Goal: Task Accomplishment & Management: Complete application form

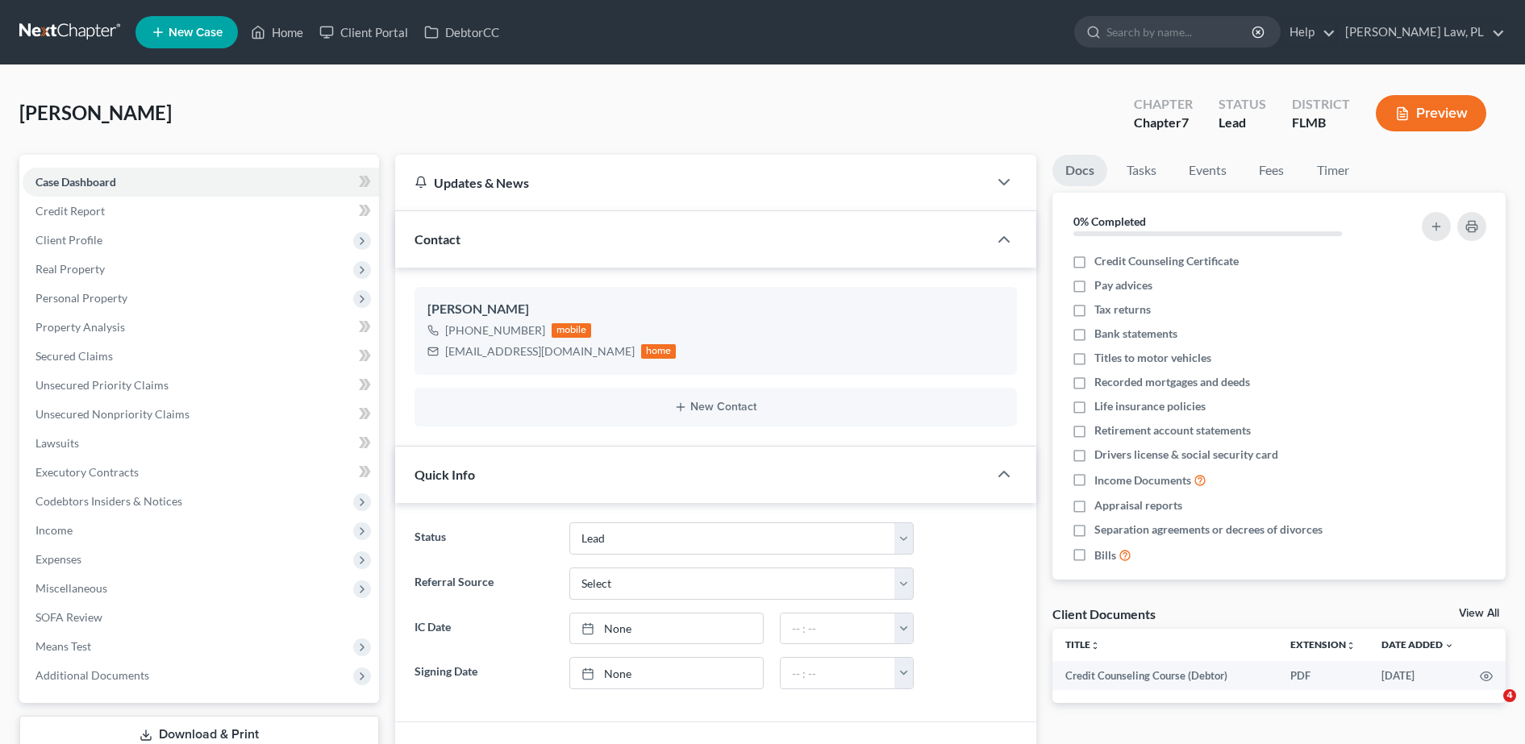
select select "4"
click at [285, 38] on link "Home" at bounding box center [277, 32] width 69 height 29
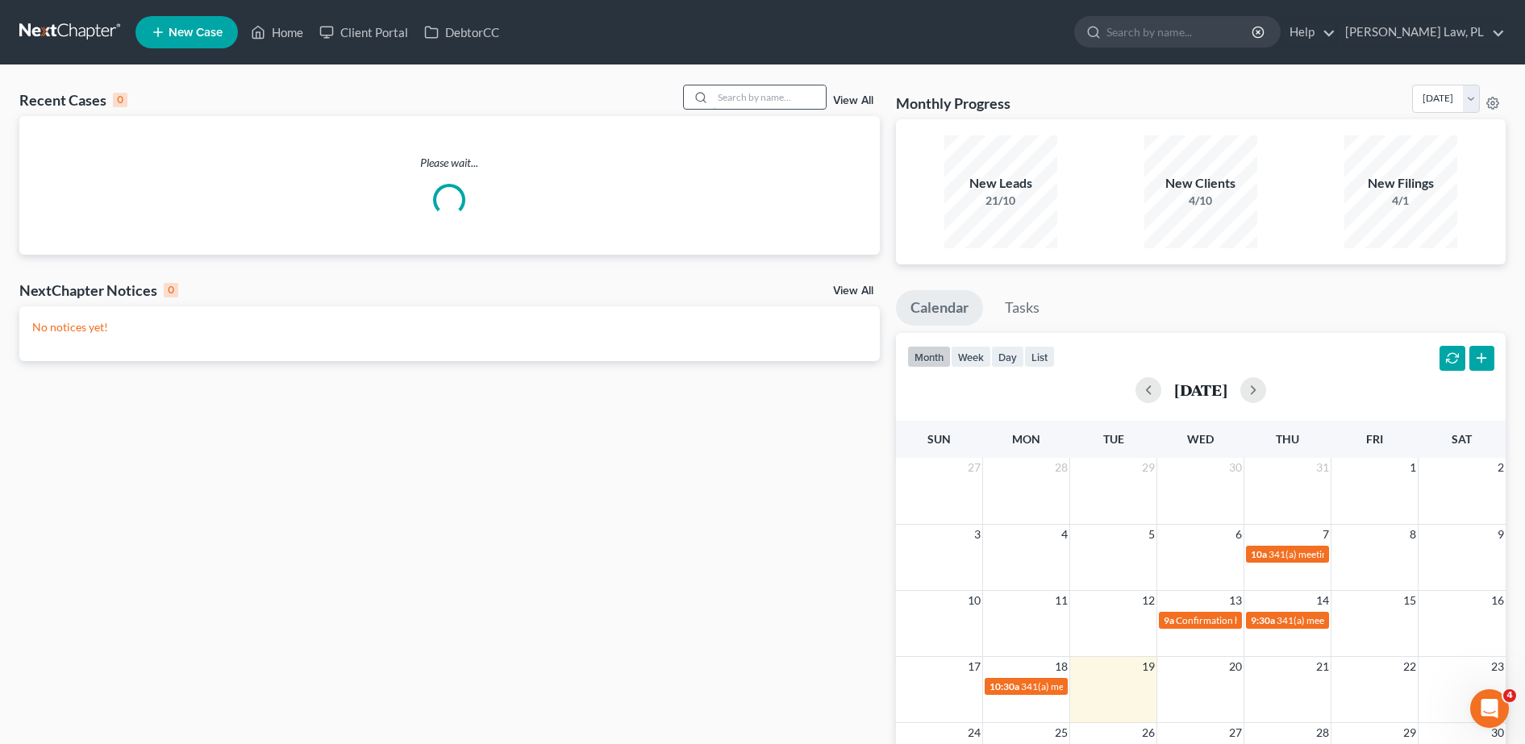
click at [794, 101] on input "search" at bounding box center [769, 96] width 113 height 23
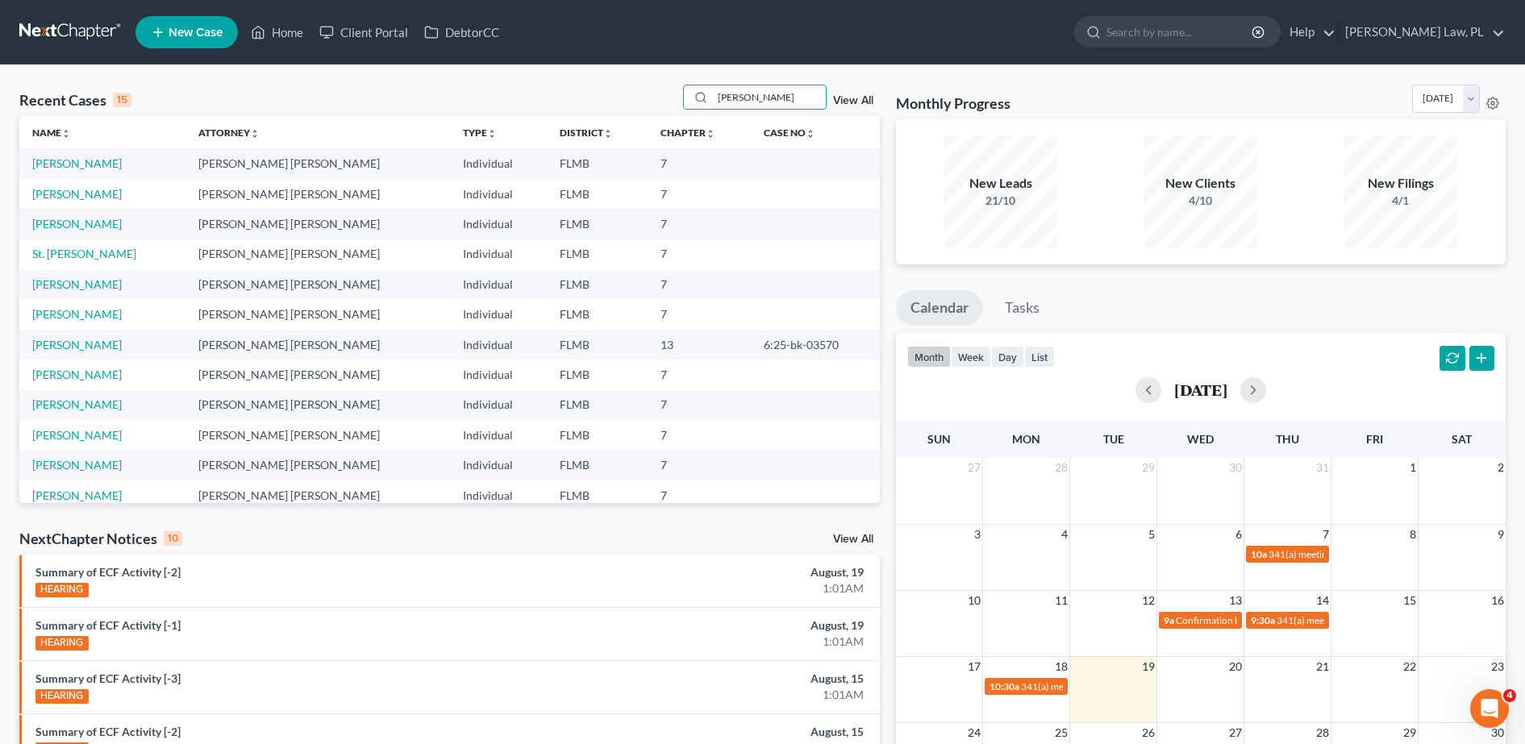
type input "[PERSON_NAME]"
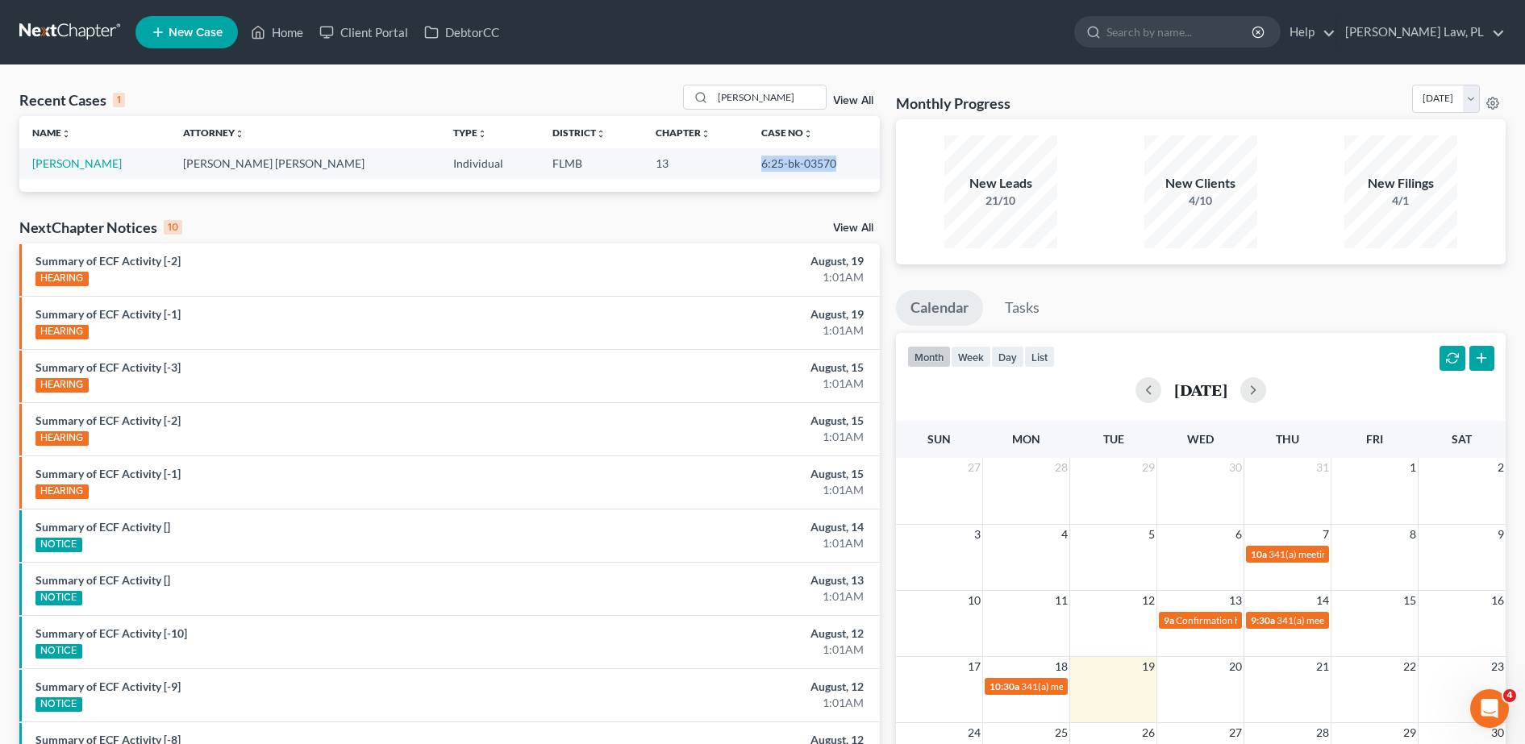
drag, startPoint x: 727, startPoint y: 162, endPoint x: 826, endPoint y: 167, distance: 98.5
click at [826, 167] on td "6:25-bk-03570" at bounding box center [813, 163] width 131 height 30
copy td "6:25-bk-03570"
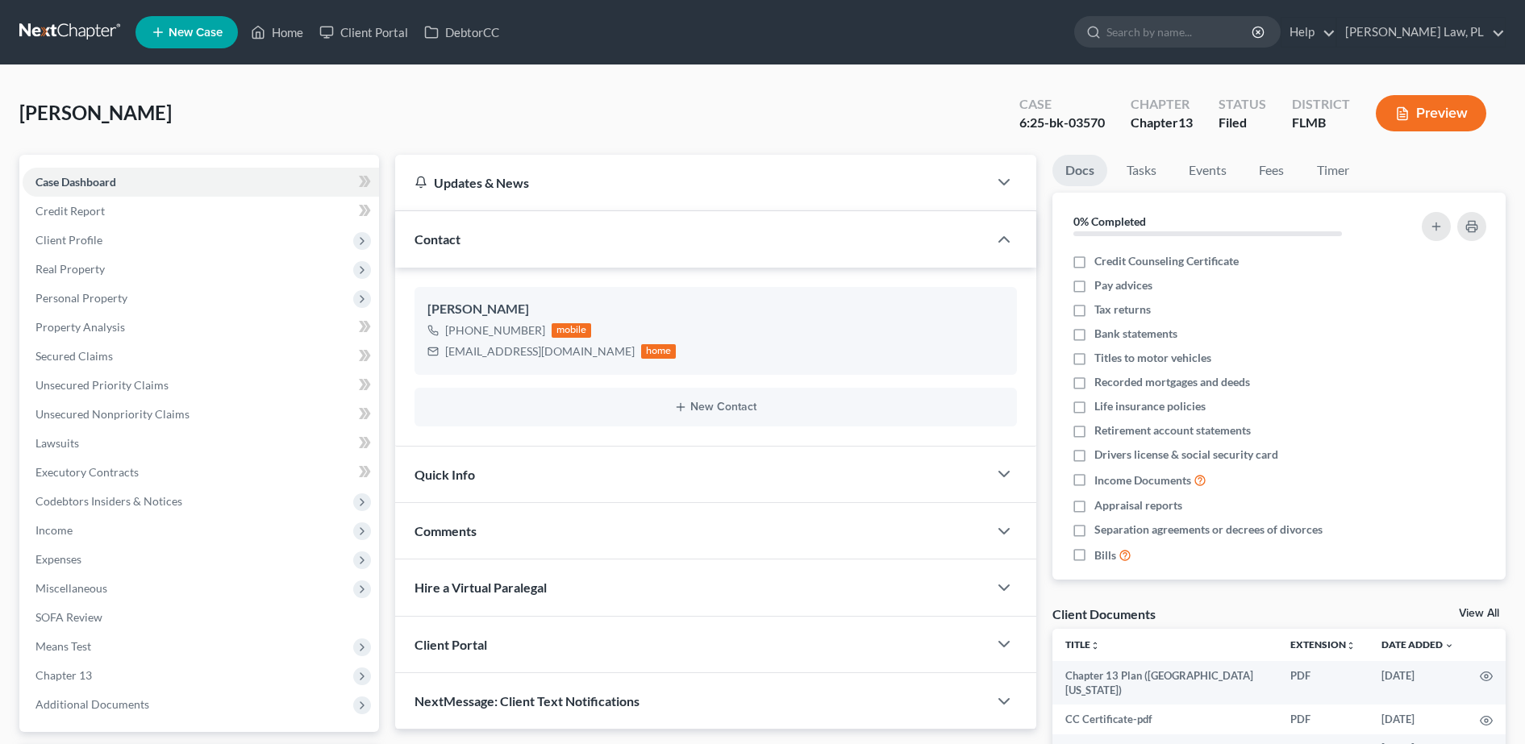
click at [198, 37] on span "New Case" at bounding box center [196, 33] width 54 height 12
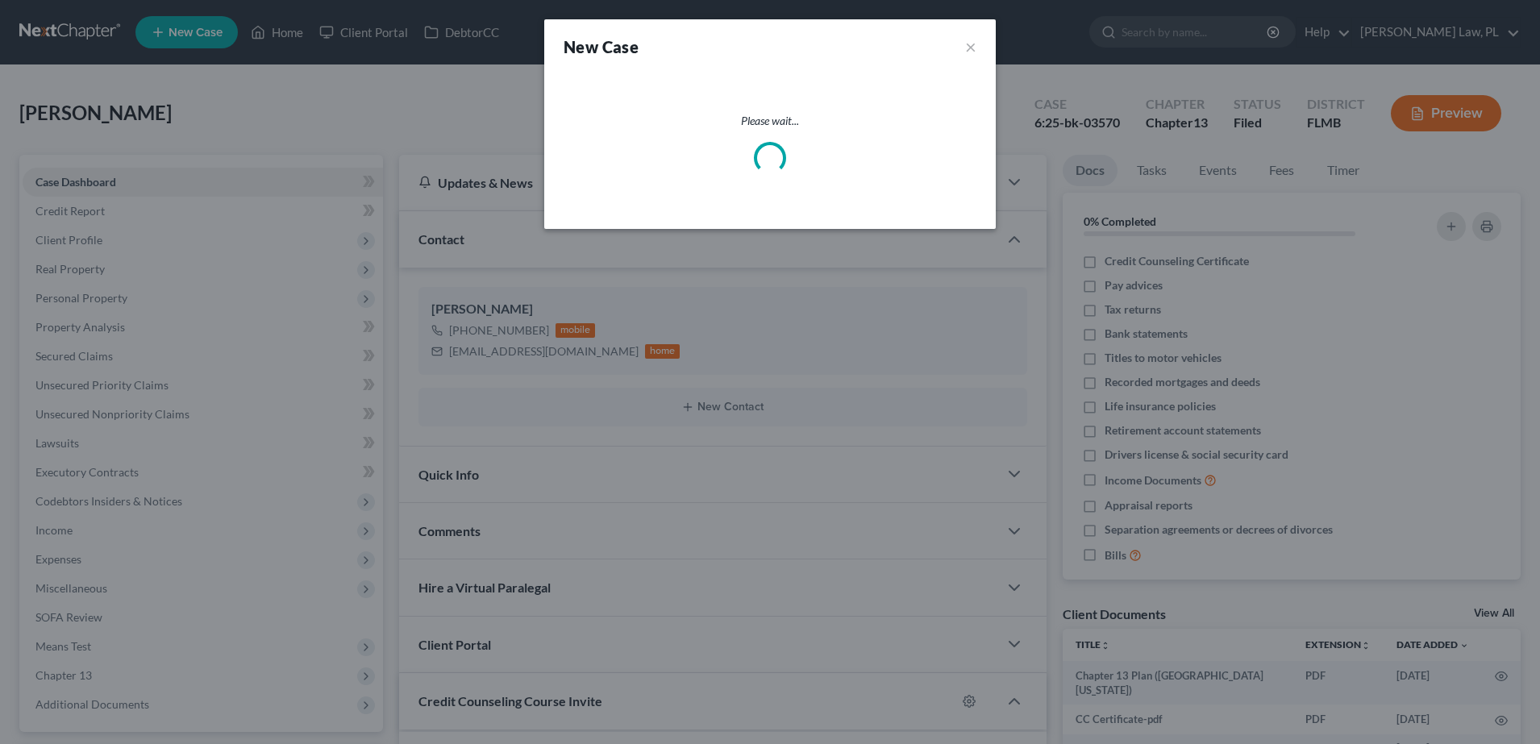
select select "15"
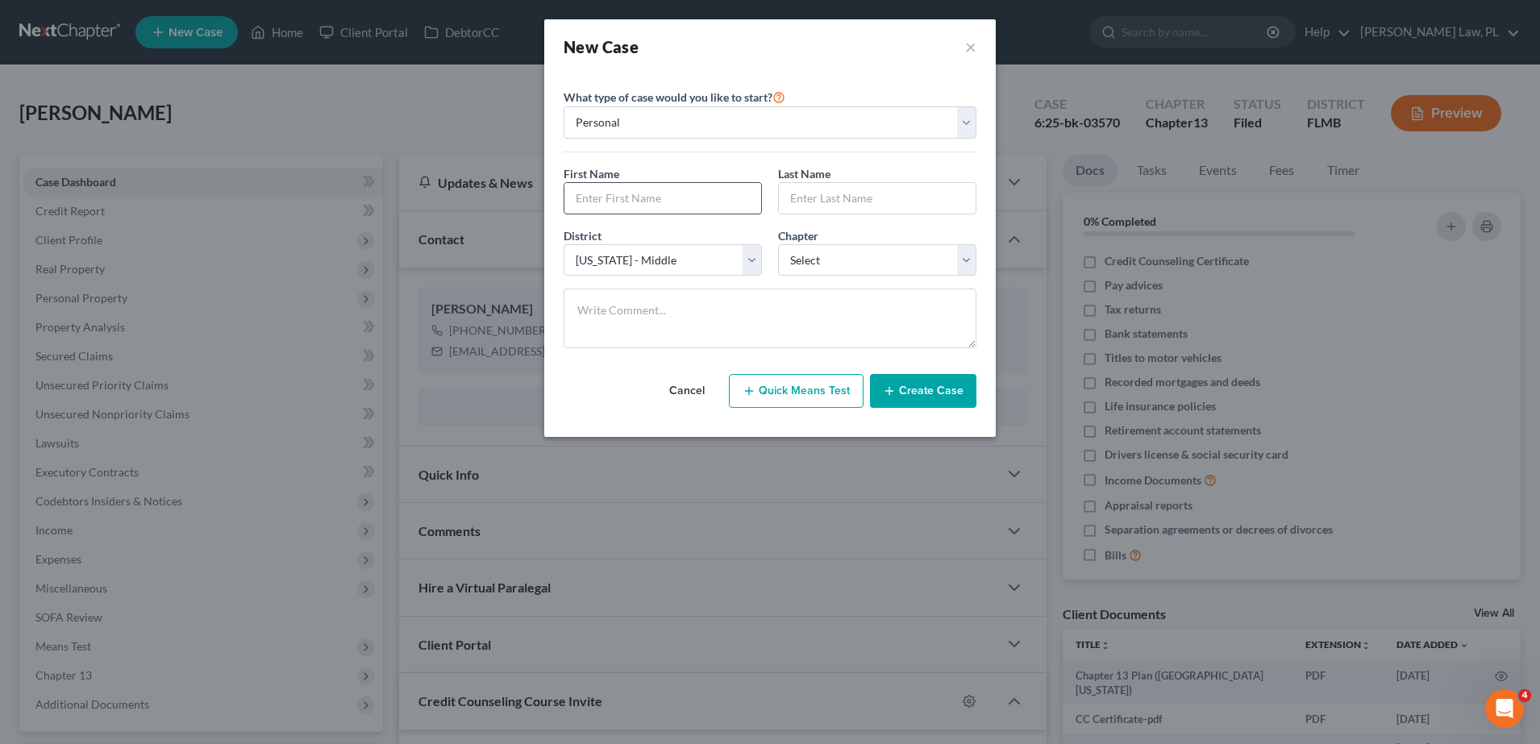
click at [645, 190] on input "text" at bounding box center [662, 198] width 197 height 31
type input "Paula"
type input "h"
type input "Hughes"
click at [861, 254] on select "Select 7 11 12 13" at bounding box center [877, 260] width 198 height 32
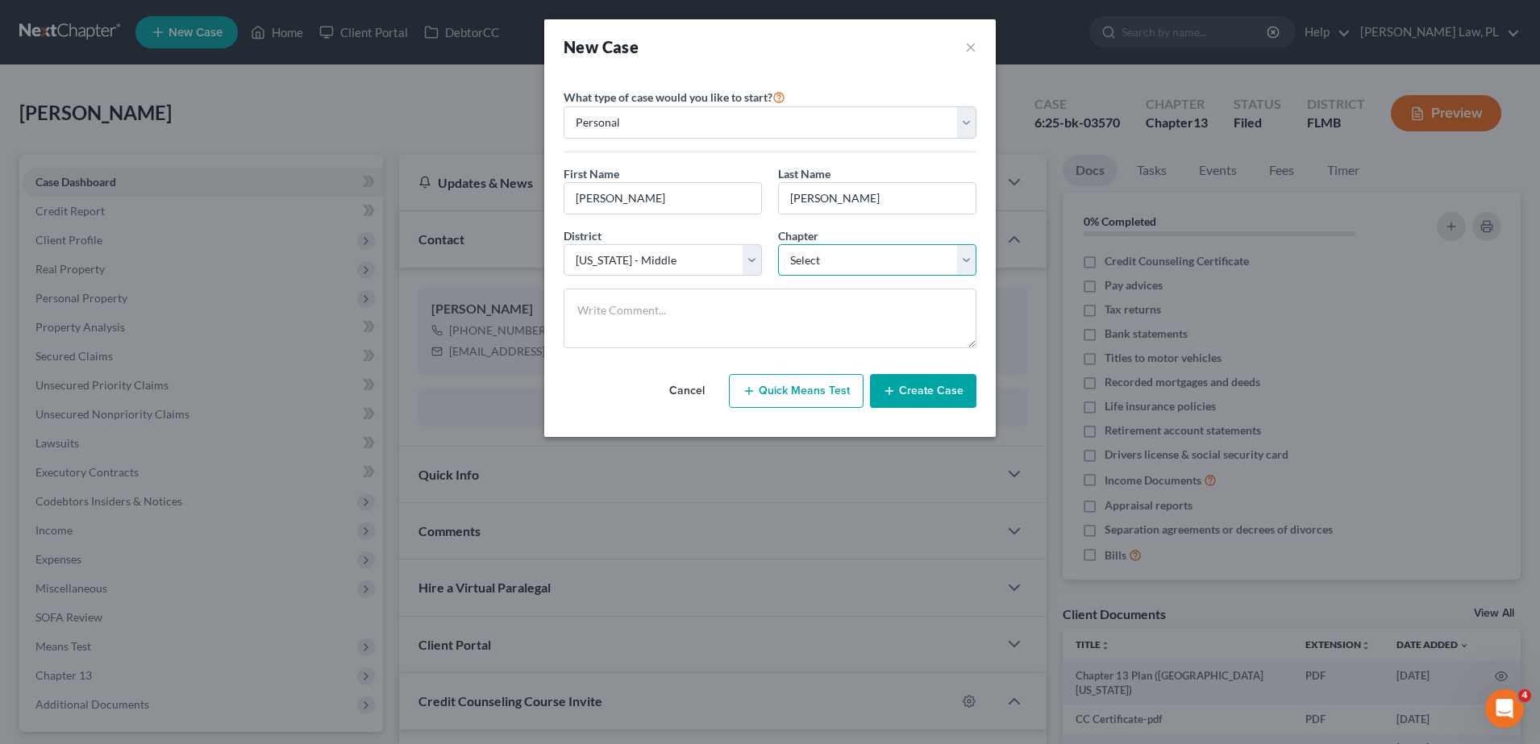
select select "0"
click at [778, 244] on select "Select 7 11 12 13" at bounding box center [877, 260] width 198 height 32
click at [919, 377] on button "Create Case" at bounding box center [923, 391] width 106 height 34
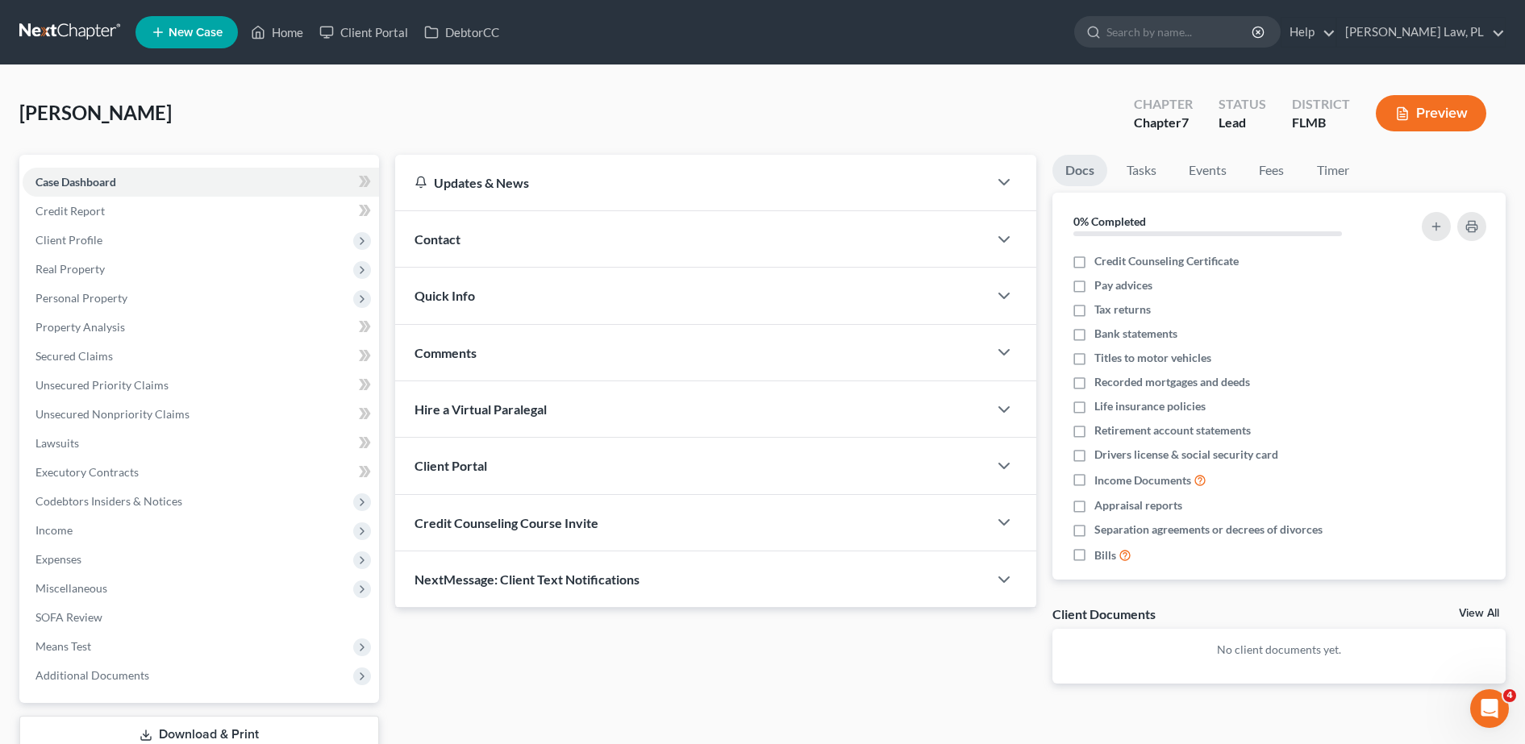
click at [498, 219] on div "Contact" at bounding box center [691, 239] width 593 height 56
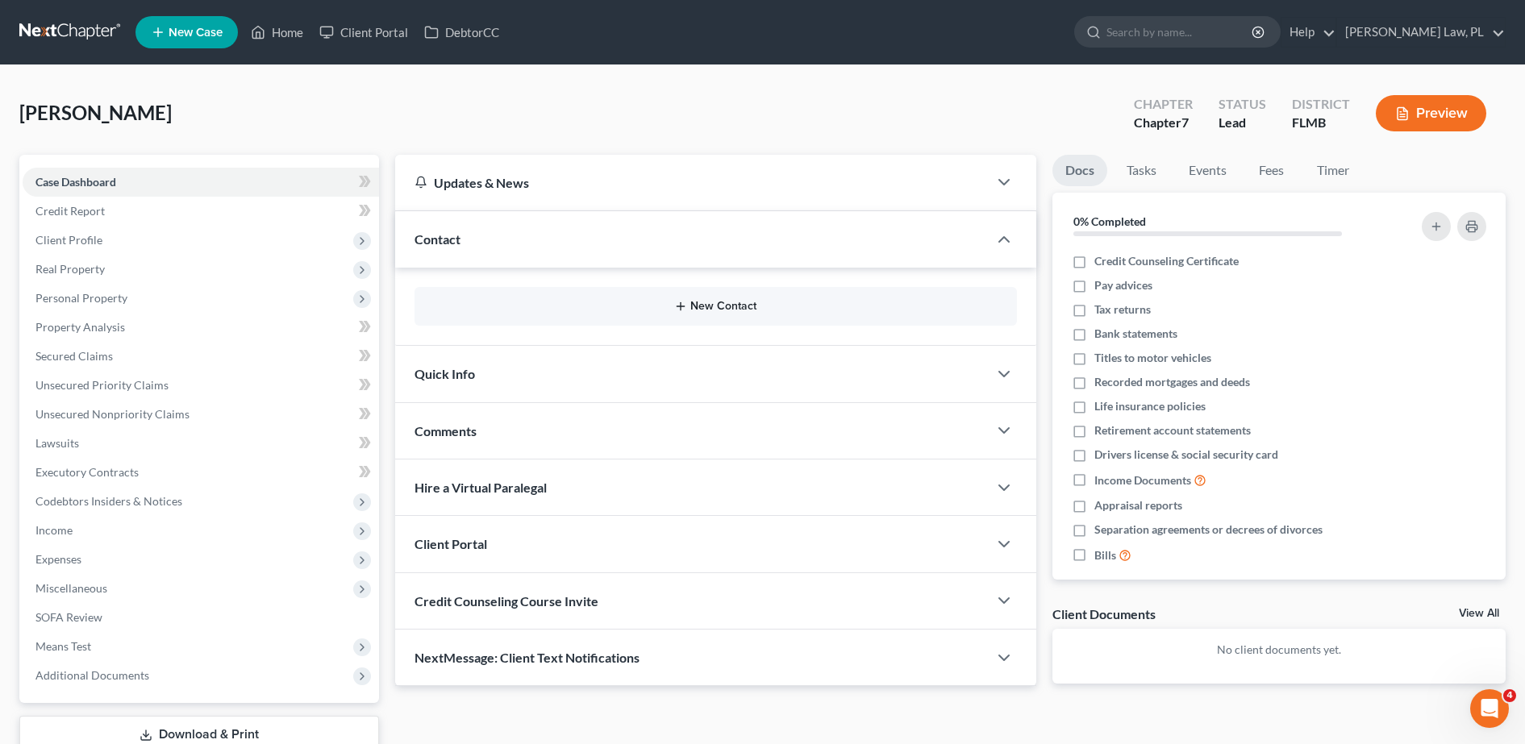
click at [531, 309] on button "New Contact" at bounding box center [715, 306] width 577 height 13
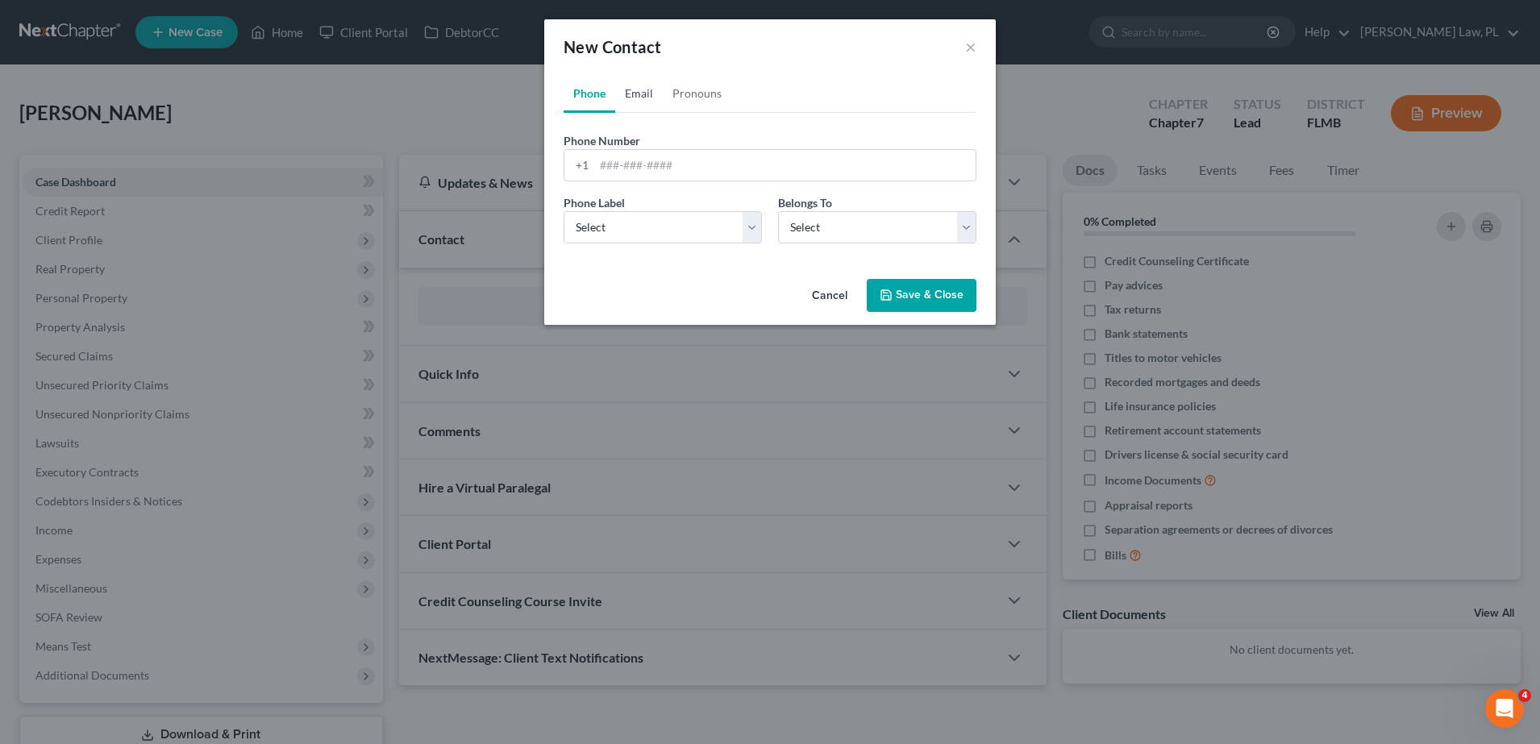
click at [654, 106] on link "Email" at bounding box center [639, 93] width 48 height 39
click at [725, 153] on input "email" at bounding box center [784, 165] width 381 height 31
type input "hewes2017@gmail.com"
click at [673, 222] on select "Select Home Work Other" at bounding box center [663, 227] width 198 height 32
select select "0"
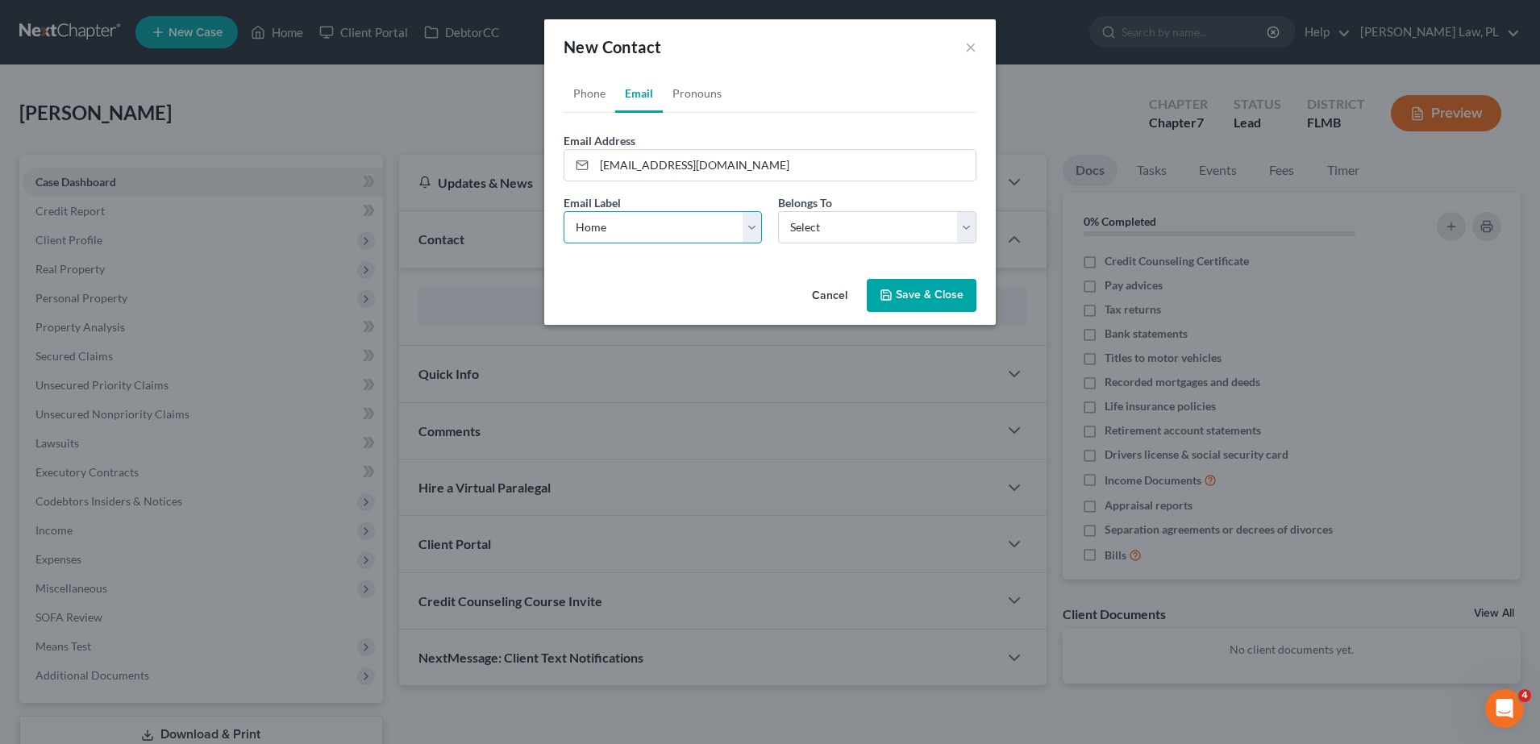
click at [564, 211] on select "Select Home Work Other" at bounding box center [663, 227] width 198 height 32
click at [803, 218] on select "Select Client Other" at bounding box center [877, 227] width 198 height 32
select select "0"
click at [778, 211] on select "Select Client Other" at bounding box center [877, 227] width 198 height 32
click at [931, 297] on button "Save & Close" at bounding box center [922, 296] width 110 height 34
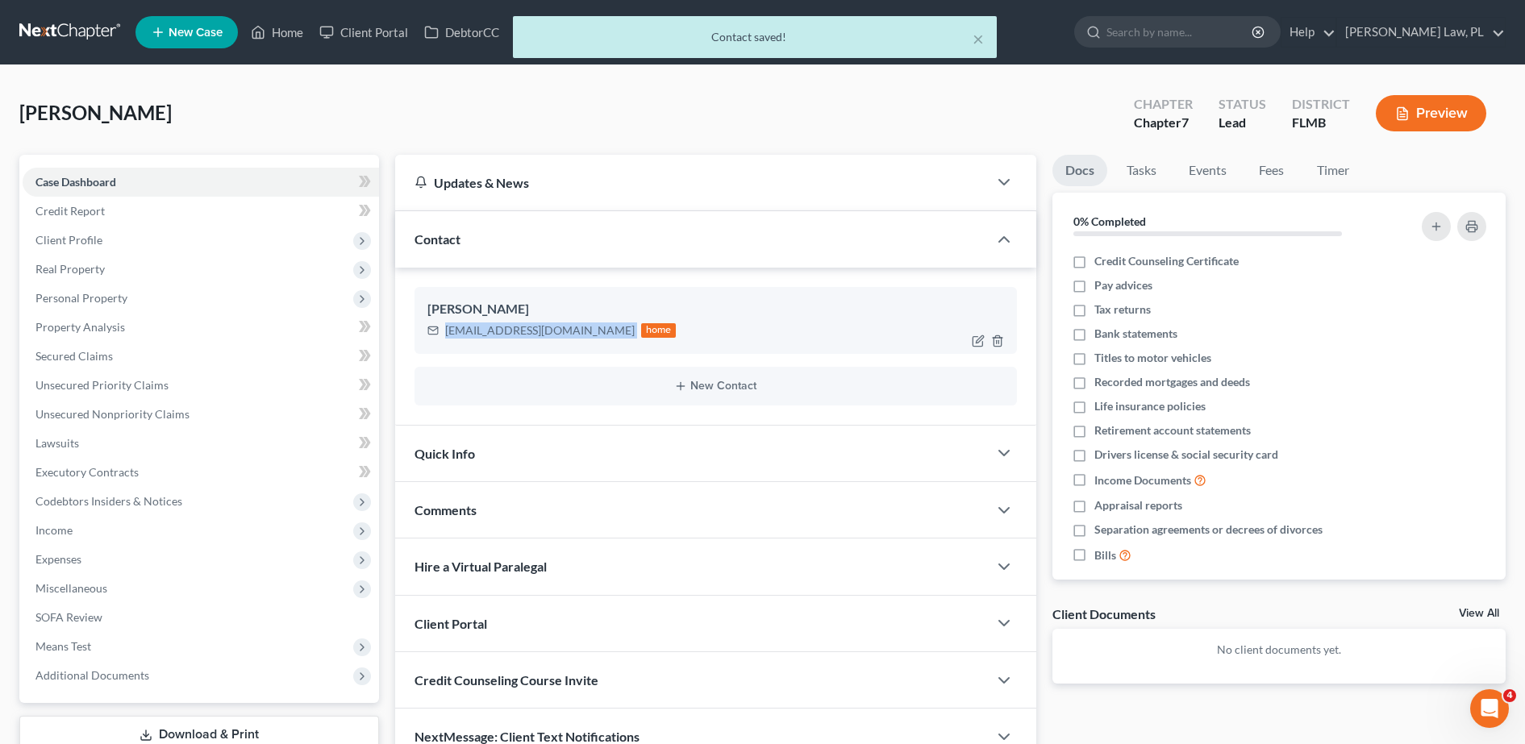
drag, startPoint x: 445, startPoint y: 333, endPoint x: 570, endPoint y: 335, distance: 125.0
click at [570, 335] on div "hewes2017@gmail.com home" at bounding box center [551, 330] width 249 height 21
copy div "hewes2017@gmail.com"
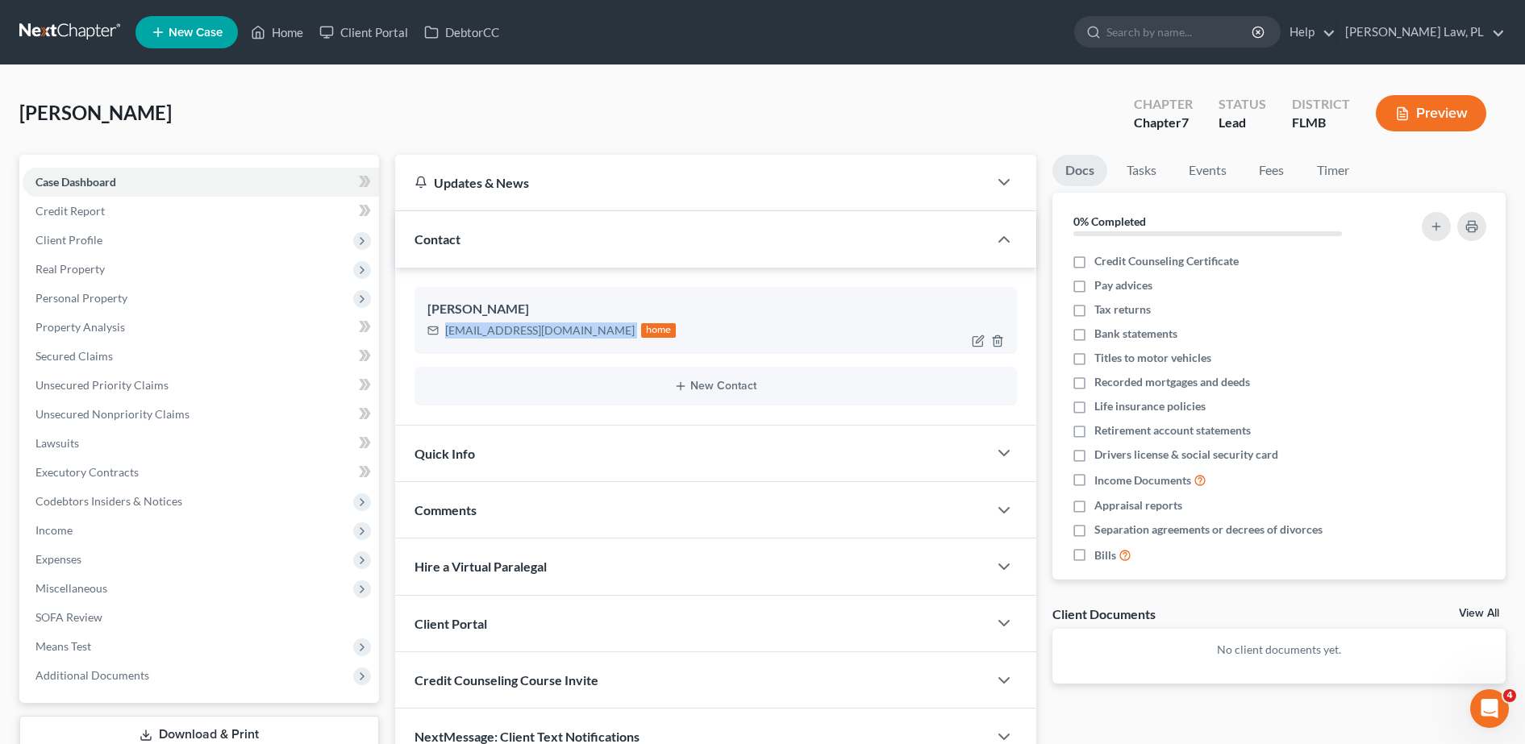
scroll to position [113, 0]
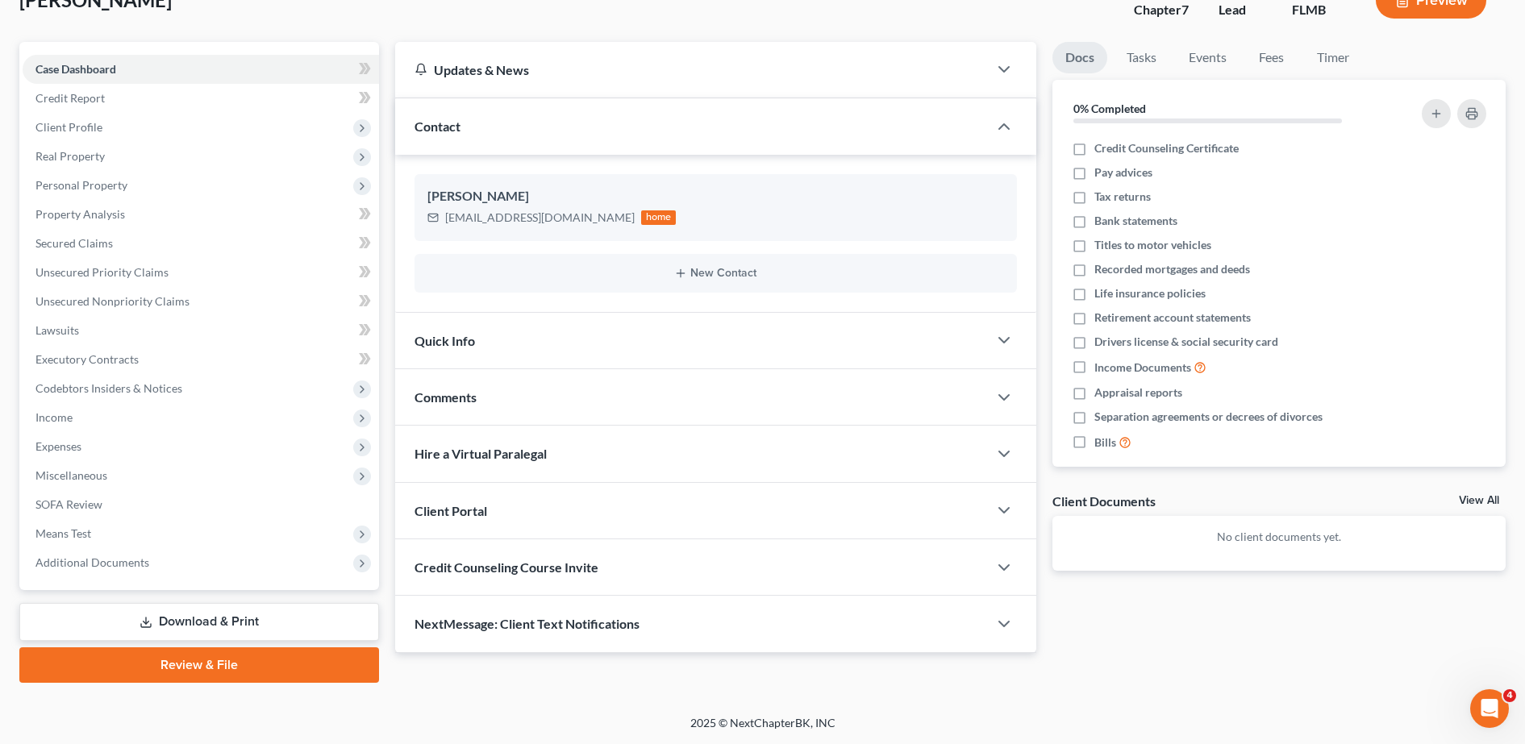
click at [521, 569] on span "Credit Counseling Course Invite" at bounding box center [506, 567] width 184 height 15
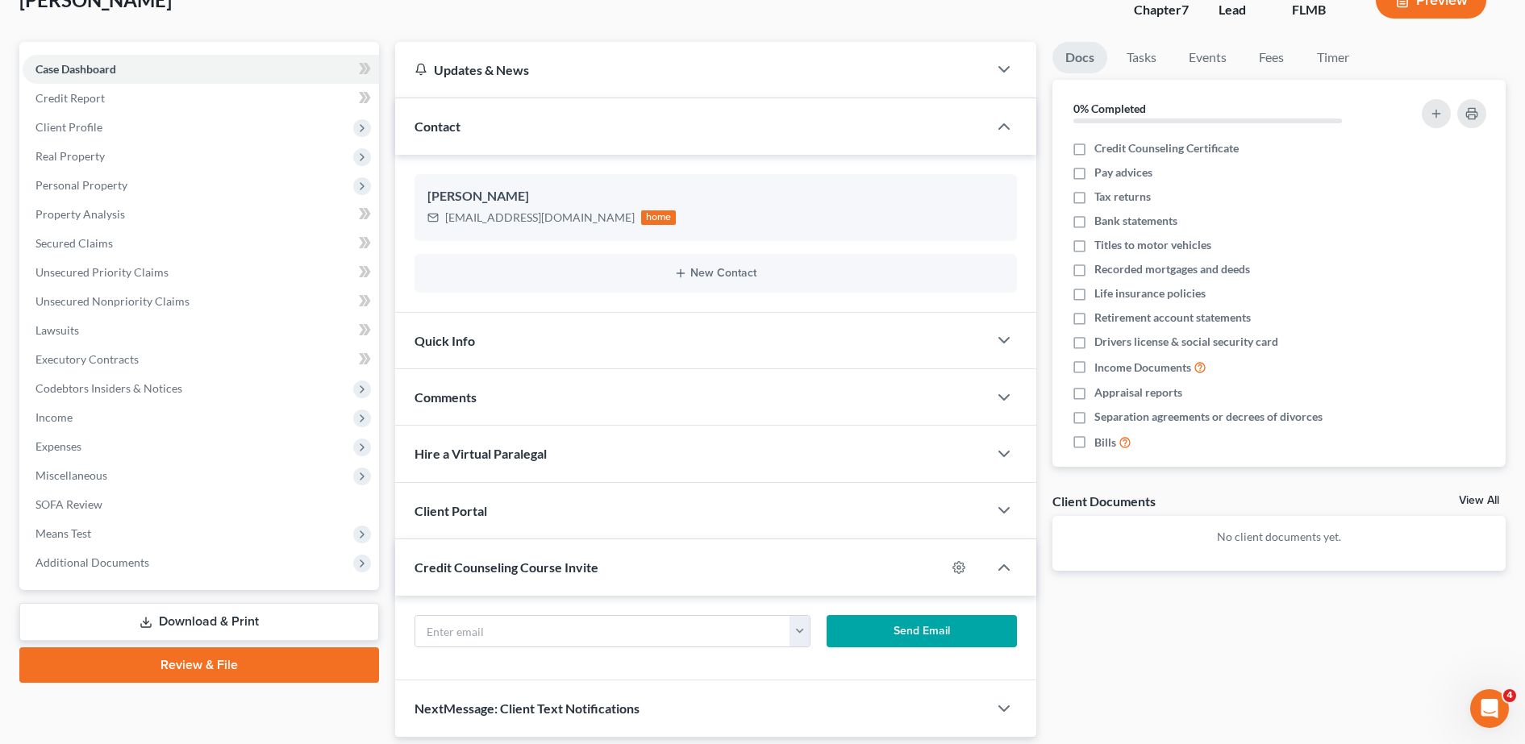
click at [493, 611] on div "hewes2017@gmail.com Send Email" at bounding box center [715, 638] width 641 height 85
click at [475, 646] on input "text" at bounding box center [603, 631] width 376 height 31
paste input "hewes2017@gmail.com"
type input "hewes2017@gmail.com"
click at [911, 629] on button "Send Email" at bounding box center [922, 631] width 190 height 32
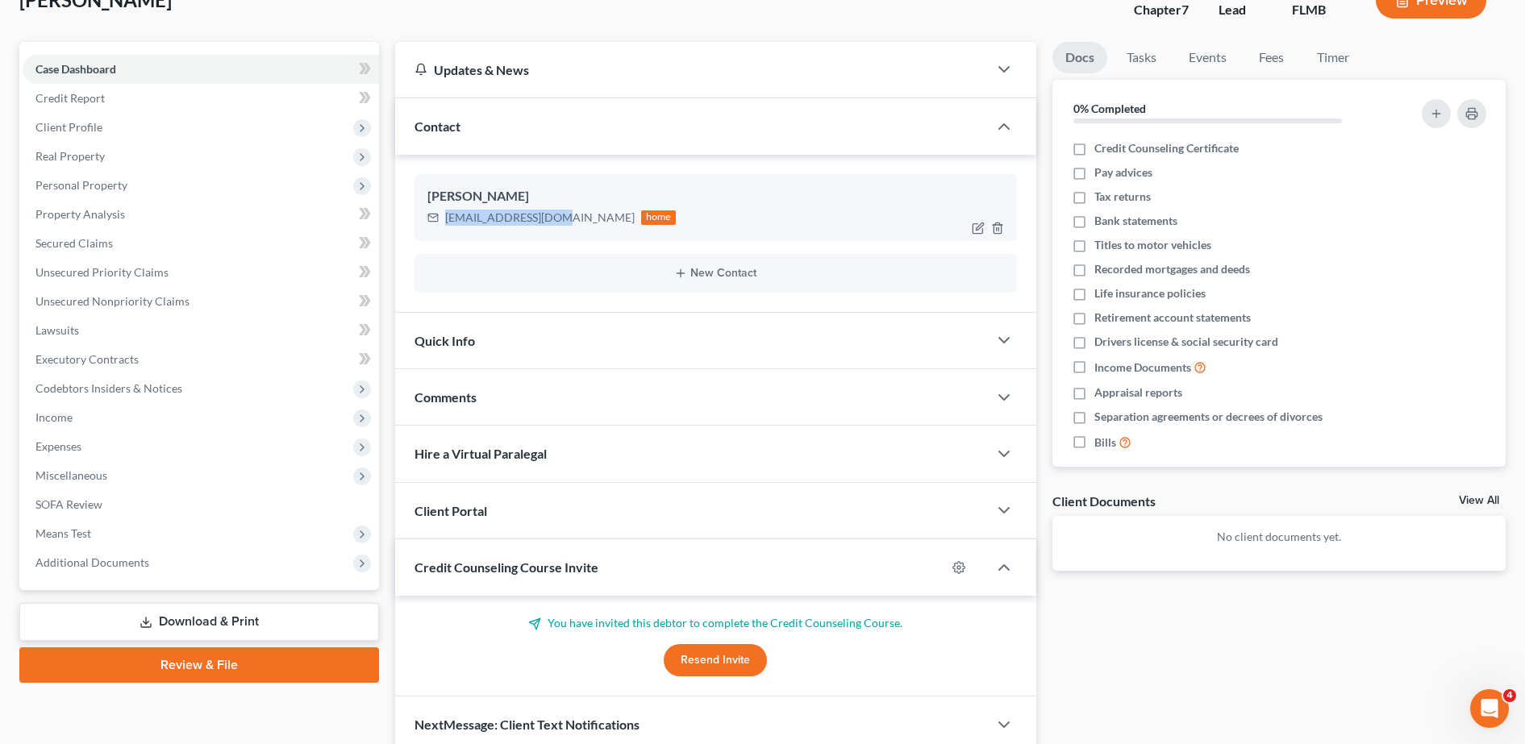
drag, startPoint x: 442, startPoint y: 223, endPoint x: 560, endPoint y: 237, distance: 119.3
click at [560, 237] on div "Paula Hughes hewes2017@gmail.com home" at bounding box center [715, 207] width 602 height 66
copy div "hewes2017@gmail.com"
